Goal: Find specific page/section: Find specific page/section

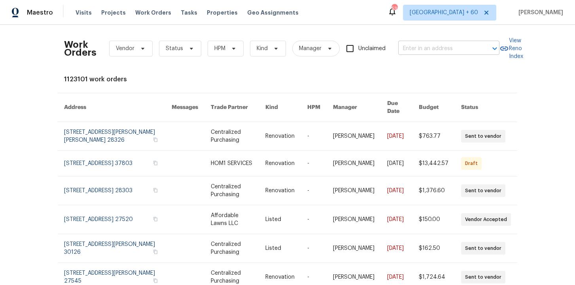
click at [441, 46] on input "text" at bounding box center [437, 49] width 79 height 12
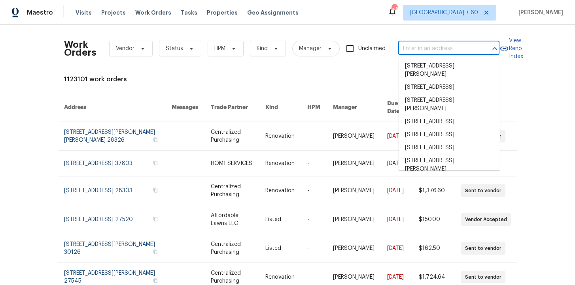
paste input "[STREET_ADDRESS][PERSON_NAME]"
type input "[STREET_ADDRESS][PERSON_NAME]"
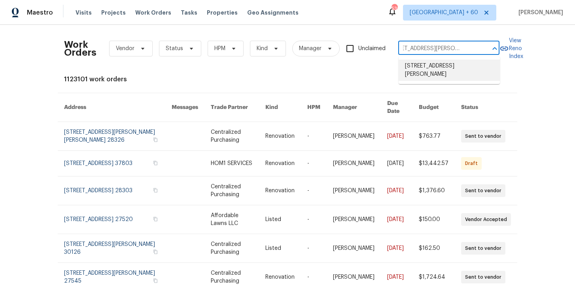
click at [441, 65] on li "[STREET_ADDRESS][PERSON_NAME]" at bounding box center [448, 70] width 101 height 21
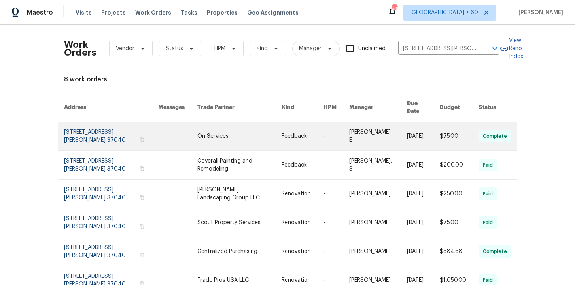
click at [112, 129] on link at bounding box center [111, 136] width 94 height 28
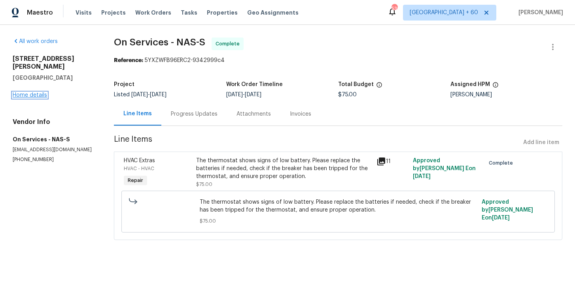
click at [40, 92] on link "Home details" at bounding box center [30, 95] width 34 height 6
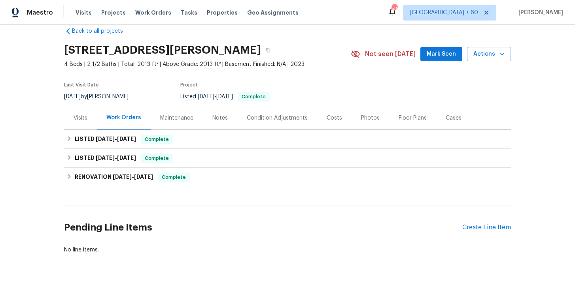
scroll to position [16, 0]
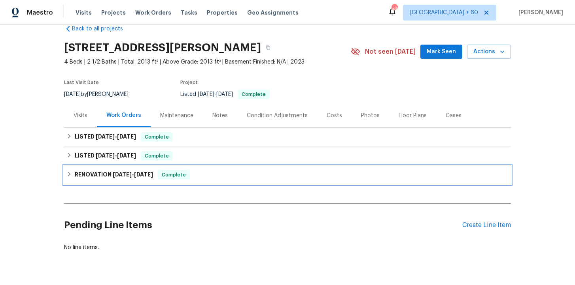
click at [192, 166] on div "RENOVATION [DATE] - [DATE] Complete" at bounding box center [287, 175] width 447 height 19
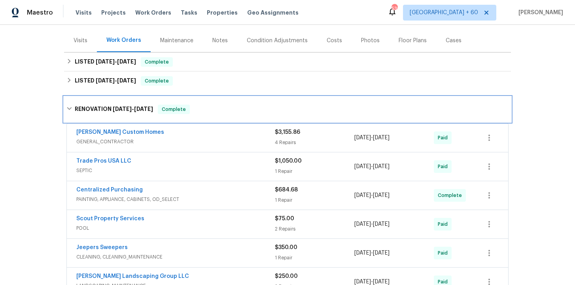
scroll to position [142, 0]
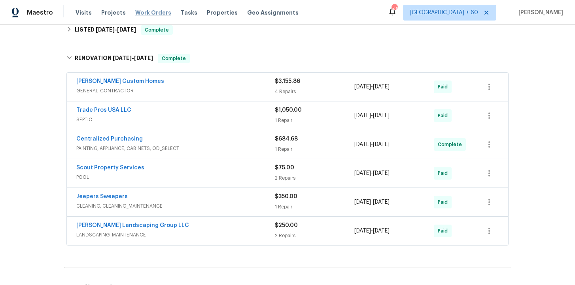
drag, startPoint x: 142, startPoint y: 12, endPoint x: 160, endPoint y: 12, distance: 18.2
click at [141, 12] on span "Work Orders" at bounding box center [153, 13] width 36 height 8
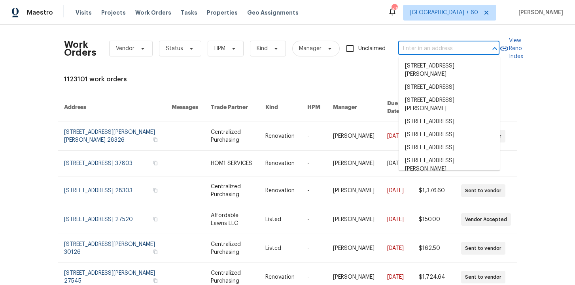
click at [417, 52] on input "text" at bounding box center [437, 49] width 79 height 12
paste input "[STREET_ADDRESS]"
type input "[STREET_ADDRESS]"
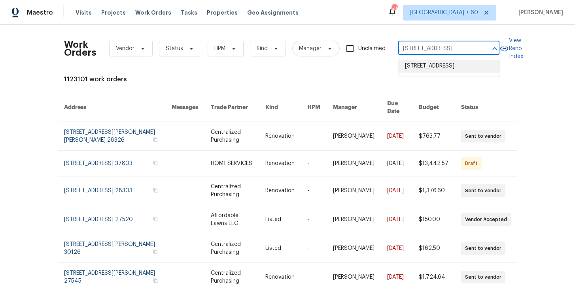
click at [433, 66] on li "[STREET_ADDRESS]" at bounding box center [448, 66] width 101 height 13
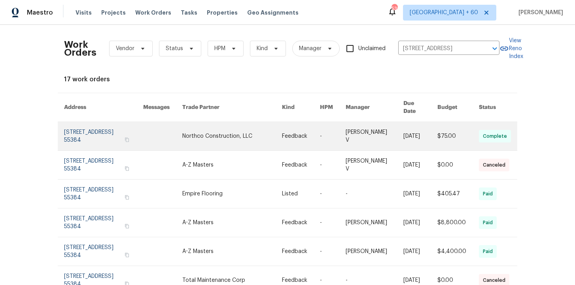
click at [88, 125] on link at bounding box center [103, 136] width 79 height 28
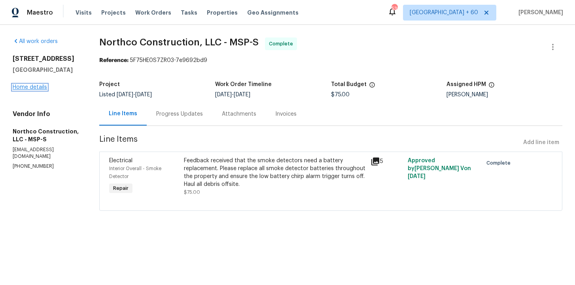
click at [35, 87] on link "Home details" at bounding box center [30, 88] width 34 height 6
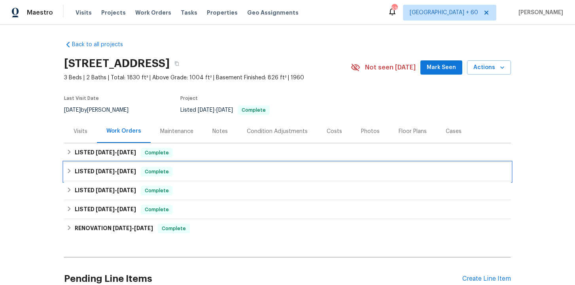
click at [190, 172] on div "LISTED [DATE] - [DATE] Complete" at bounding box center [287, 171] width 442 height 9
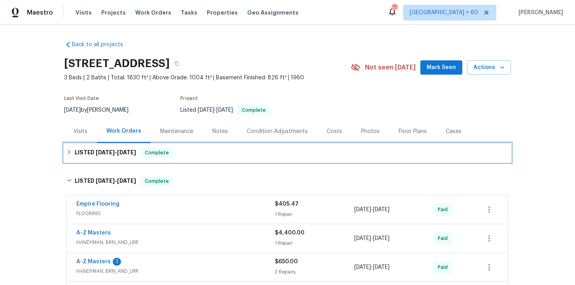
click at [201, 154] on div "LISTED [DATE] - [DATE] Complete" at bounding box center [287, 152] width 442 height 9
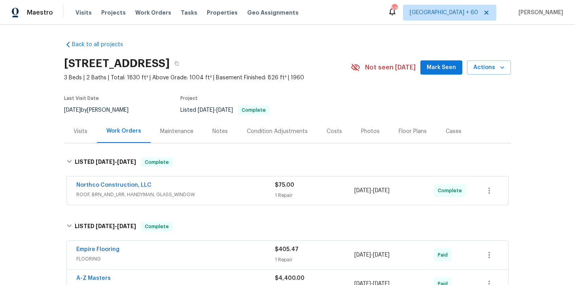
click at [203, 192] on span "ROOF, BRN_AND_LRR, HANDYMAN, GLASS_WINDOW" at bounding box center [175, 195] width 198 height 8
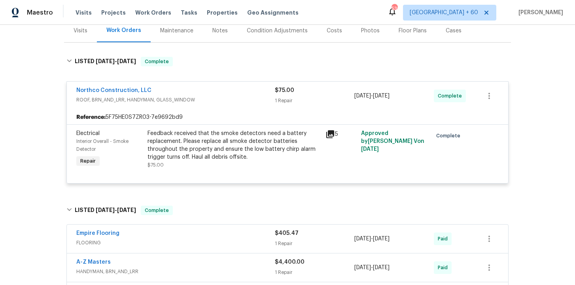
scroll to position [201, 0]
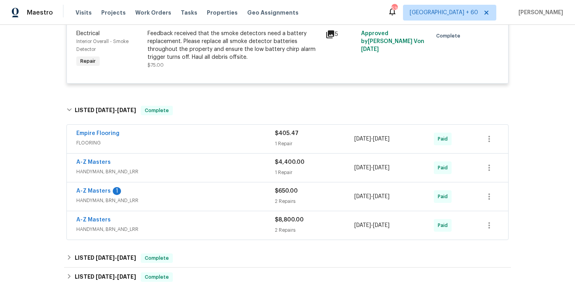
click at [184, 139] on div "Empire Flooring" at bounding box center [175, 134] width 198 height 9
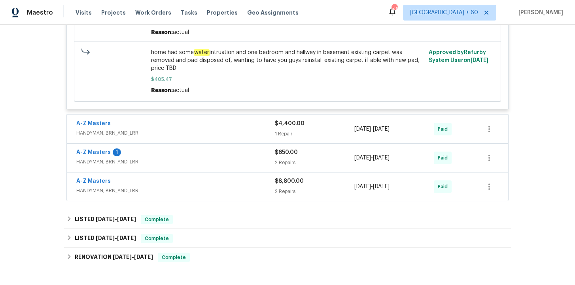
scroll to position [439, 0]
click at [257, 130] on span "HANDYMAN, BRN_AND_LRR" at bounding box center [175, 132] width 198 height 8
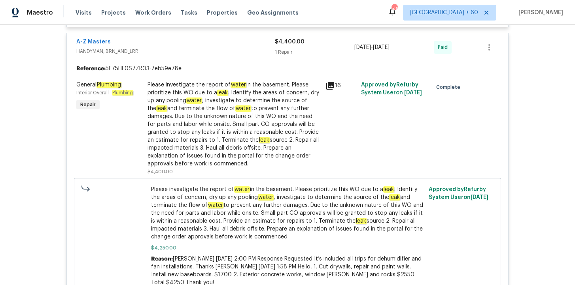
scroll to position [460, 0]
